Goal: Information Seeking & Learning: Find specific fact

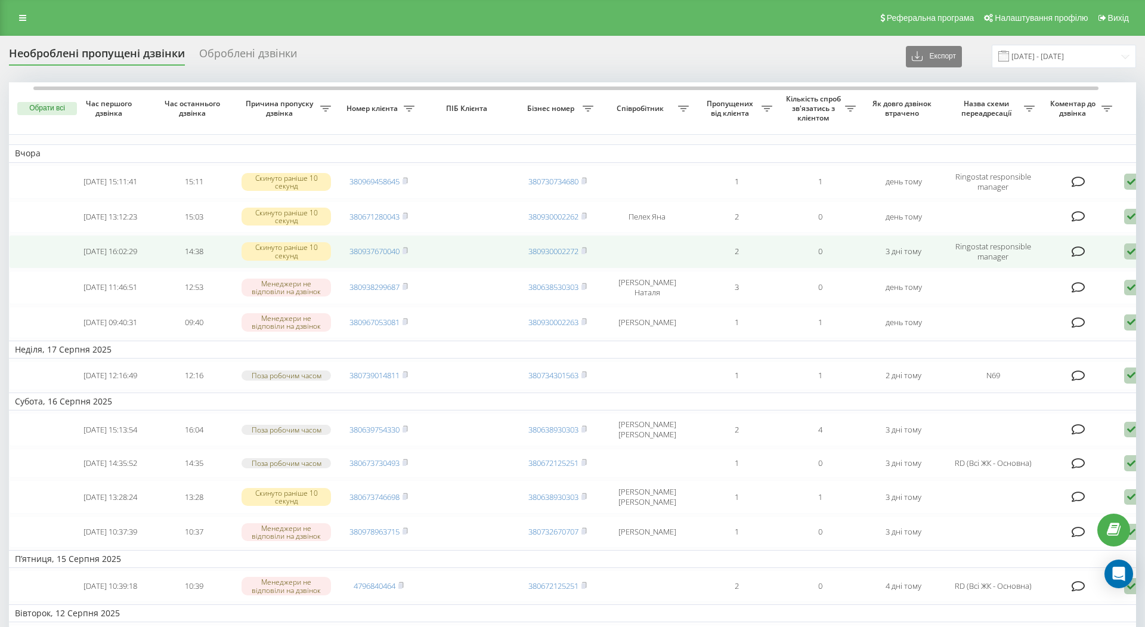
scroll to position [0, 13]
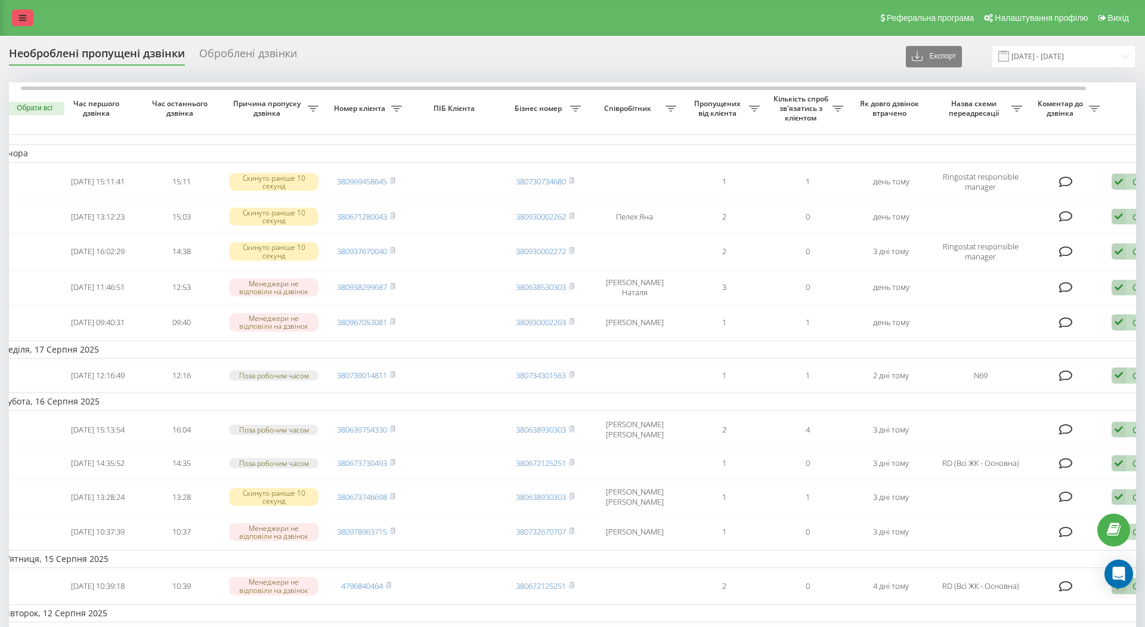
click at [23, 14] on icon at bounding box center [22, 18] width 7 height 8
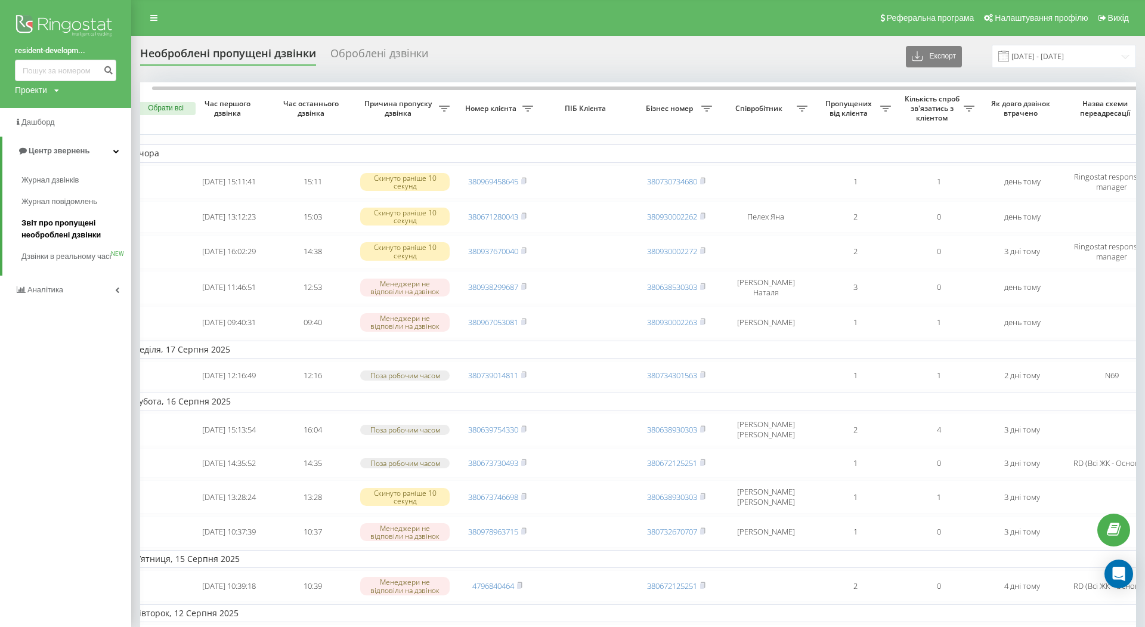
click at [63, 234] on span "Звіт про пропущені необроблені дзвінки" at bounding box center [73, 229] width 104 height 24
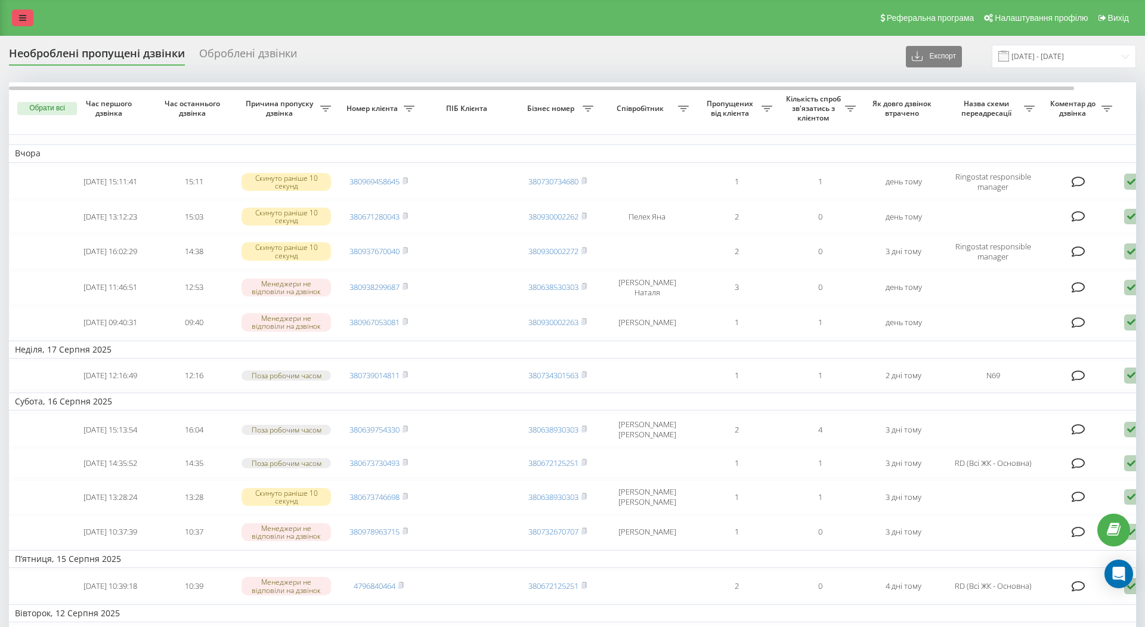
click at [24, 18] on icon at bounding box center [22, 18] width 7 height 8
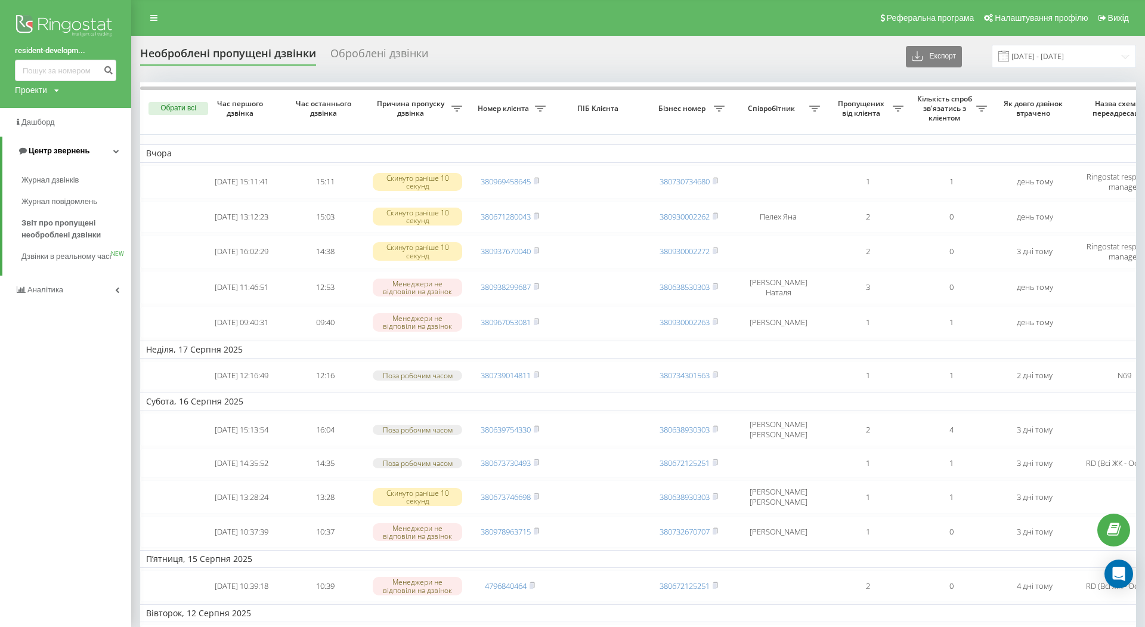
click at [70, 151] on span "Центр звернень" at bounding box center [59, 150] width 61 height 9
click at [65, 176] on link "Аналiтика" at bounding box center [65, 179] width 131 height 29
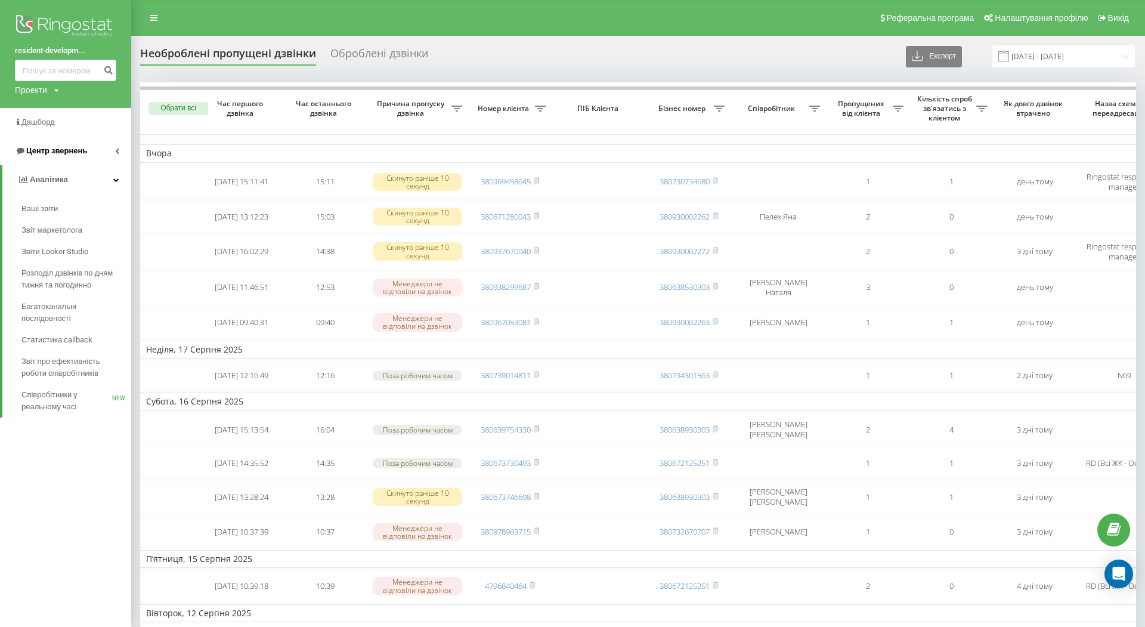
click at [109, 147] on link "Центр звернень" at bounding box center [65, 151] width 131 height 29
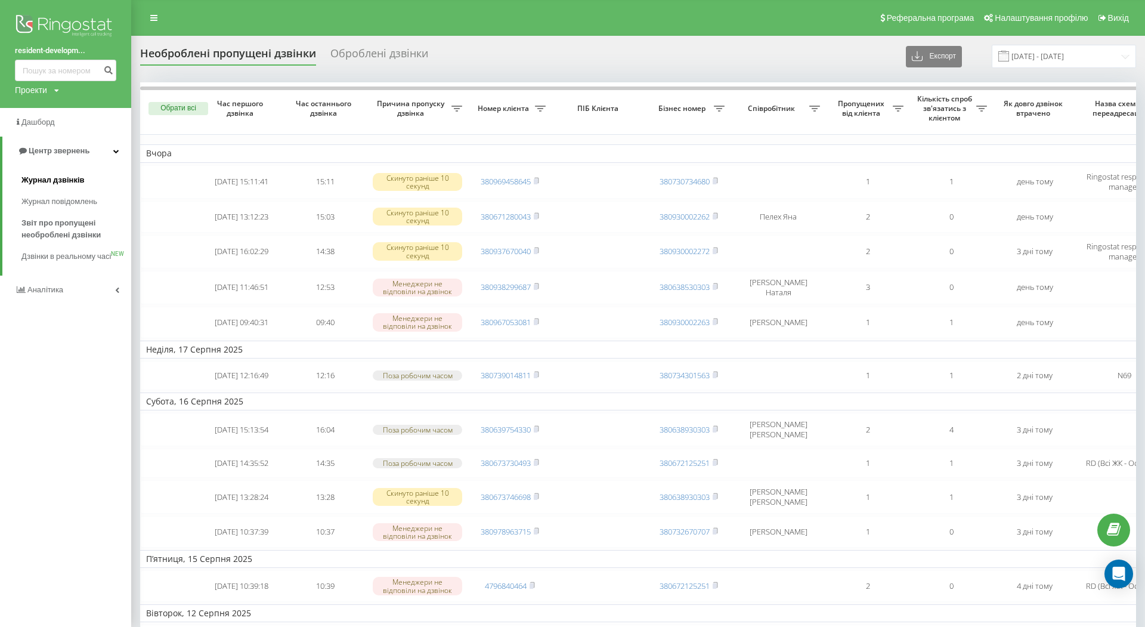
click at [79, 178] on span "Журнал дзвінків" at bounding box center [52, 180] width 63 height 12
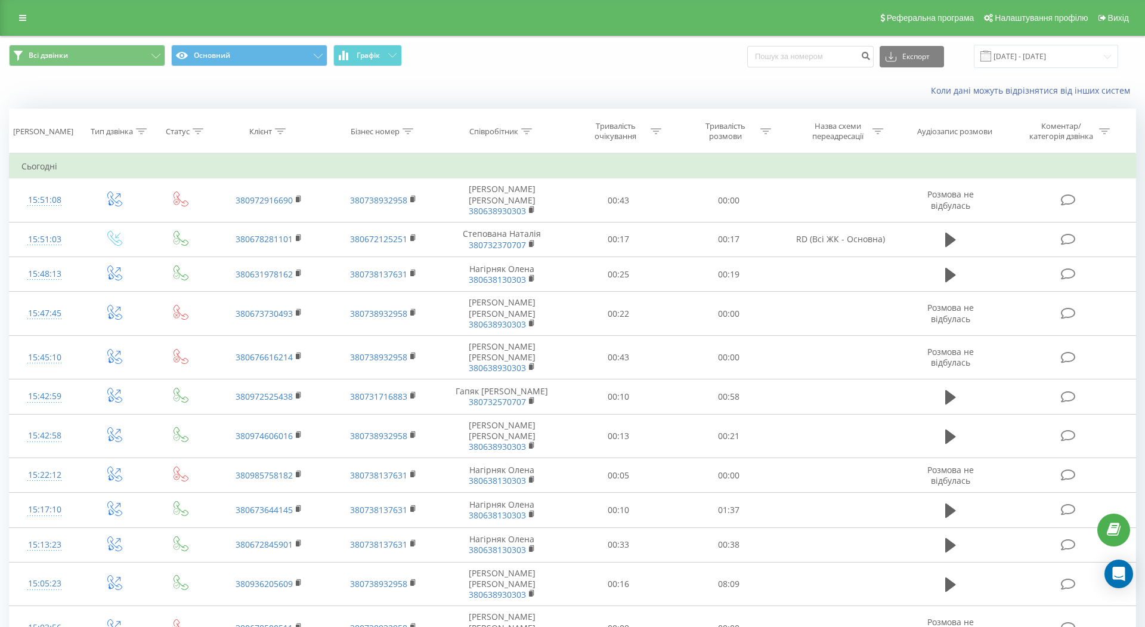
click at [527, 132] on icon at bounding box center [526, 131] width 11 height 6
click at [500, 215] on input "text" at bounding box center [502, 216] width 105 height 21
type input "Кондюх"
click button "OK" at bounding box center [527, 240] width 51 height 15
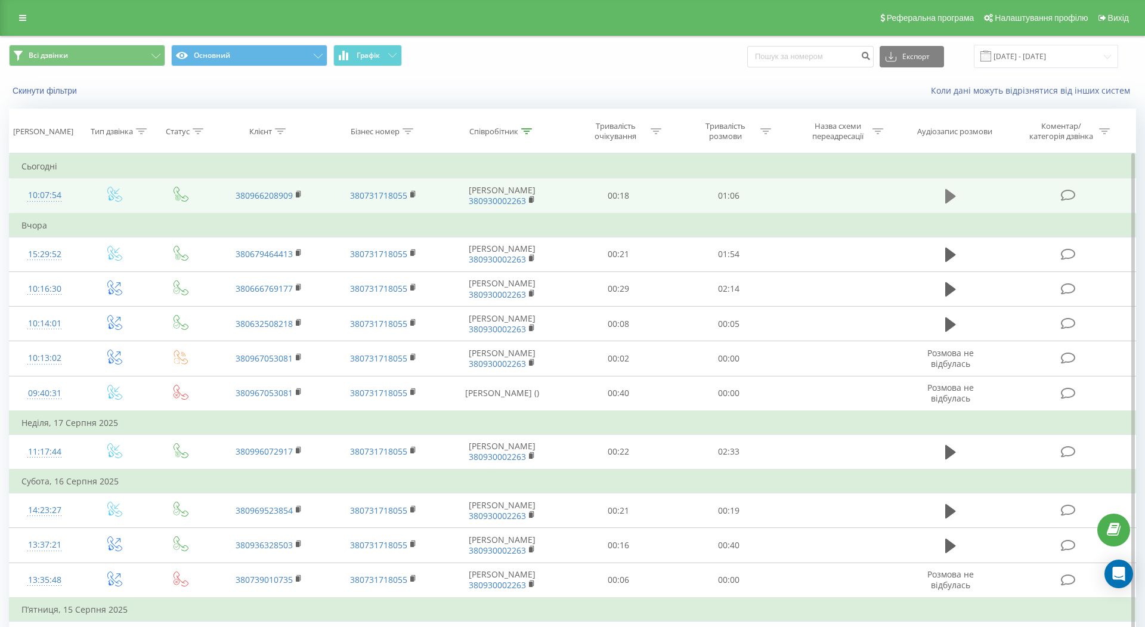
click at [953, 201] on icon at bounding box center [950, 196] width 11 height 17
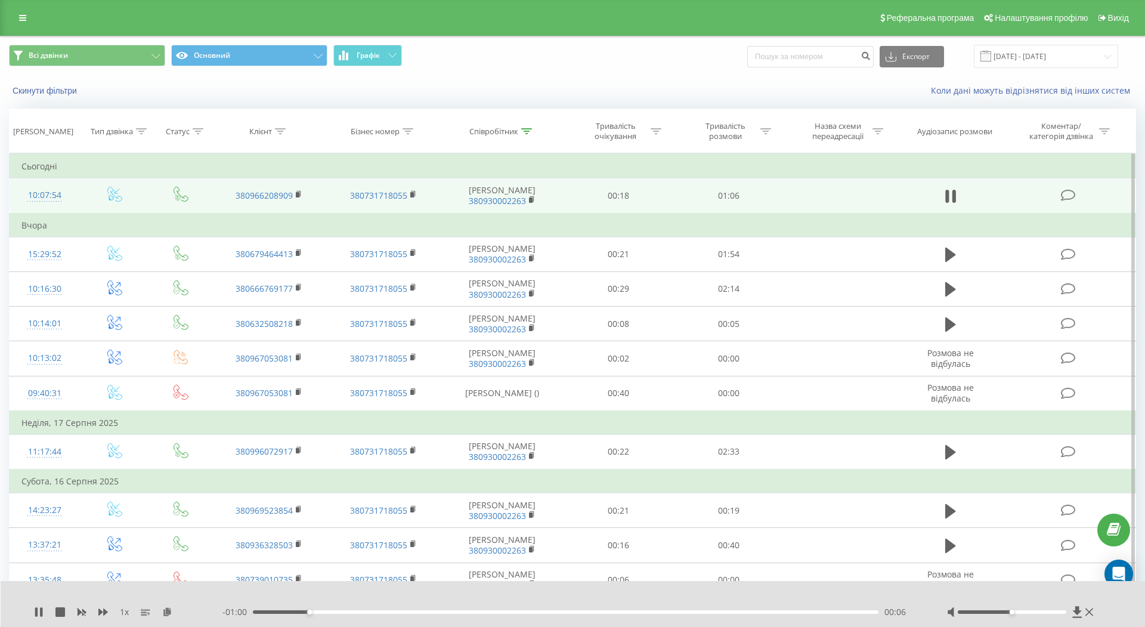
click at [1031, 609] on div at bounding box center [1021, 612] width 149 height 12
click at [1034, 611] on div at bounding box center [1012, 612] width 109 height 4
click at [949, 191] on icon at bounding box center [950, 196] width 11 height 17
